Goal: Task Accomplishment & Management: Use online tool/utility

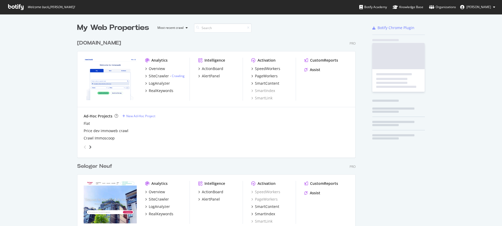
scroll to position [222, 495]
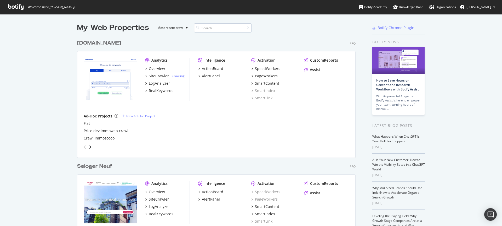
click at [214, 27] on input at bounding box center [223, 27] width 58 height 9
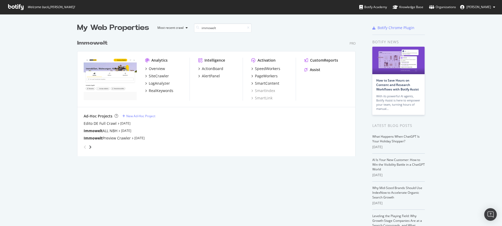
scroll to position [119, 279]
type input "immowelt"
click at [259, 77] on div "PageWorkers" at bounding box center [266, 75] width 23 height 5
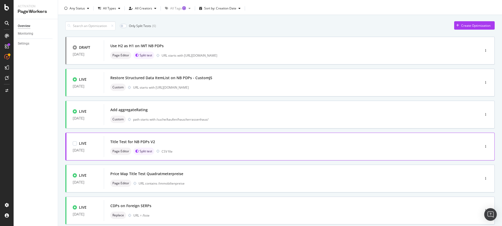
scroll to position [1, 0]
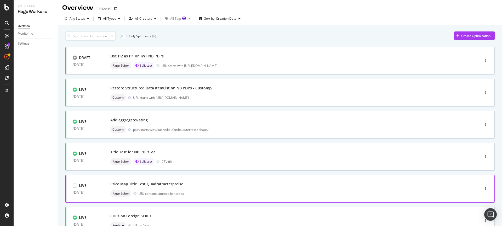
click at [191, 186] on div "Price Map Title Test Quadratmeterpreise" at bounding box center [284, 183] width 348 height 7
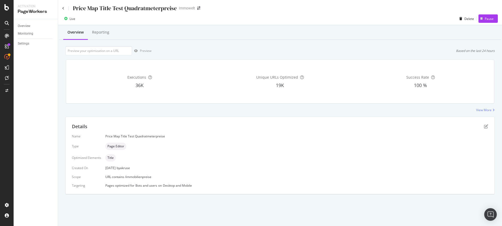
click at [489, 126] on div "Details Name Price Map Title Test Quadratmeterpreise Type Page Editor Optimized…" at bounding box center [280, 155] width 429 height 77
click at [486, 127] on icon "pen-to-square" at bounding box center [486, 126] width 4 height 4
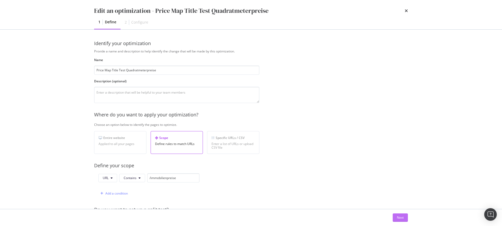
click at [398, 216] on div "Next" at bounding box center [400, 217] width 7 height 4
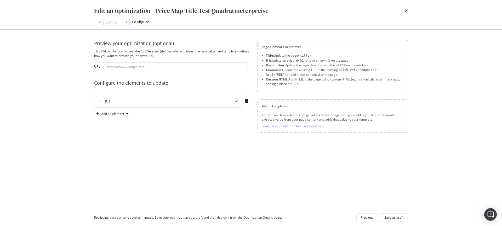
click at [237, 102] on icon "modal" at bounding box center [236, 100] width 3 height 3
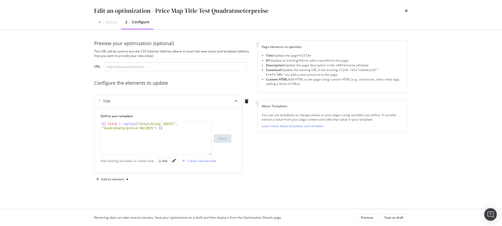
type textarea "{{ title | replace("Entwicklung [DATE]", "Quadratmeterpreise 08/2025") }}"
drag, startPoint x: 153, startPoint y: 128, endPoint x: 140, endPoint y: 128, distance: 12.8
click at [140, 128] on div "{{ title | replace ( "Entwicklung [DATE]" , "Quadratmeterpreise 08/2025" ) }}" at bounding box center [156, 147] width 110 height 50
click at [407, 12] on icon "times" at bounding box center [406, 11] width 3 height 4
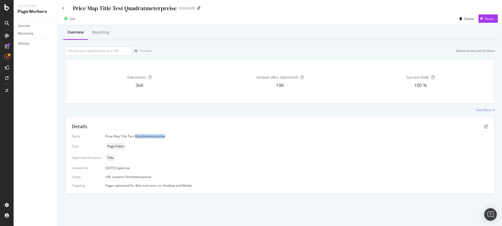
drag, startPoint x: 134, startPoint y: 136, endPoint x: 164, endPoint y: 135, distance: 30.4
click at [164, 135] on div "Price Map Title Test Quadratmeterpreise" at bounding box center [296, 136] width 383 height 4
click at [247, 150] on div "Name Price Map Title Test Quadratmeterpreise Type Page Editor Optimized Element…" at bounding box center [280, 161] width 417 height 54
click at [233, 132] on div "Details Name Price Map Title Test Quadratmeterpreise Type Page Editor Optimized…" at bounding box center [280, 155] width 429 height 77
click at [488, 127] on icon "pen-to-square" at bounding box center [486, 126] width 4 height 4
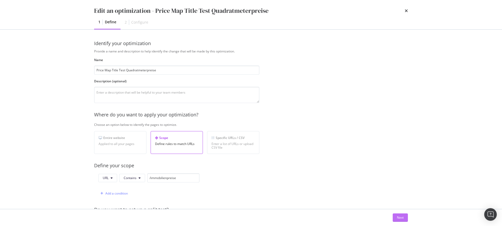
click at [400, 218] on div "Next" at bounding box center [400, 217] width 7 height 4
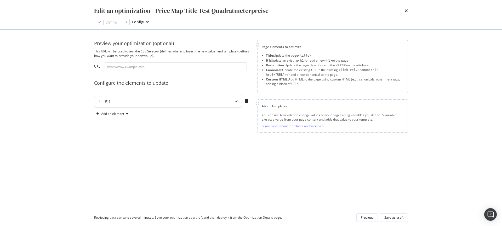
click at [233, 101] on div "modal" at bounding box center [237, 101] width 12 height 12
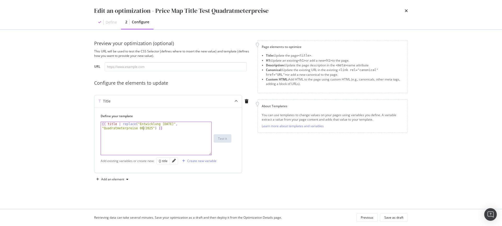
click at [143, 127] on div "{{ title | replace ( "Entwicklung [DATE]" , "Quadratmeterpreise 08/2025" ) }}" at bounding box center [156, 147] width 110 height 50
type textarea "{{ title | replace("Entwicklung [DATE]", "Quadratmeterpreise 08/2025") }}"
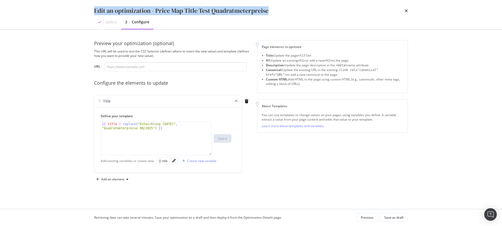
drag, startPoint x: 270, startPoint y: 10, endPoint x: 85, endPoint y: 10, distance: 185.0
click at [85, 10] on div "Edit an optimization - Price Map Title Test Quadratmeterpreise Define 2 Configu…" at bounding box center [251, 14] width 335 height 29
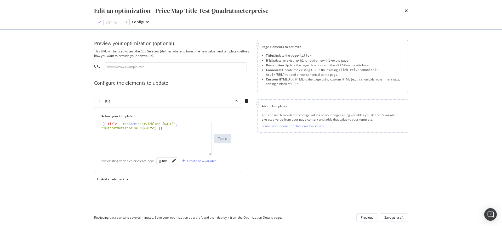
click at [71, 45] on div "Edit an optimization - Price Map Title Test Quadratmeterpreise Define 2 Configu…" at bounding box center [251, 113] width 502 height 226
click at [442, 36] on div "Edit an optimization - Price Map Title Test Quadratmeterpreise Define 2 Configu…" at bounding box center [251, 113] width 502 height 226
